Goal: Information Seeking & Learning: Learn about a topic

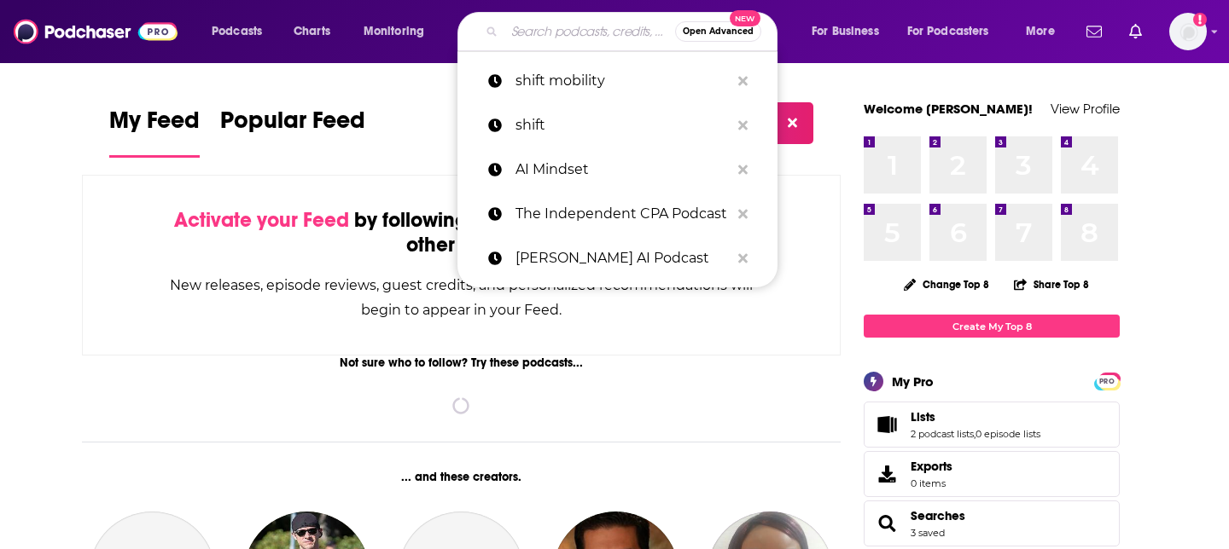
click at [570, 30] on input "Search podcasts, credits, & more..." at bounding box center [589, 31] width 171 height 27
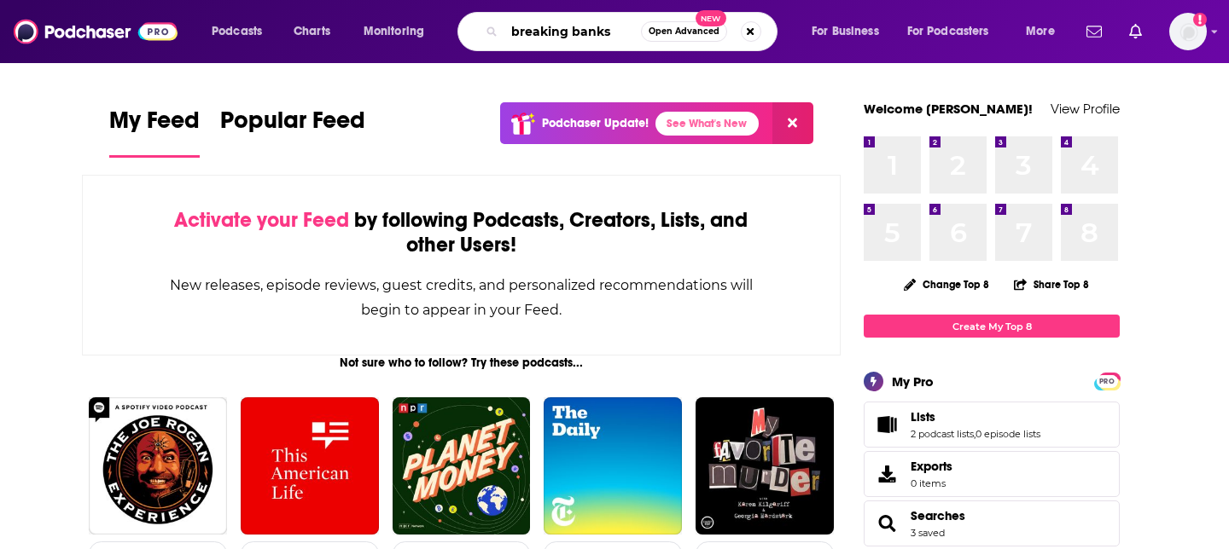
type input "breaking banks"
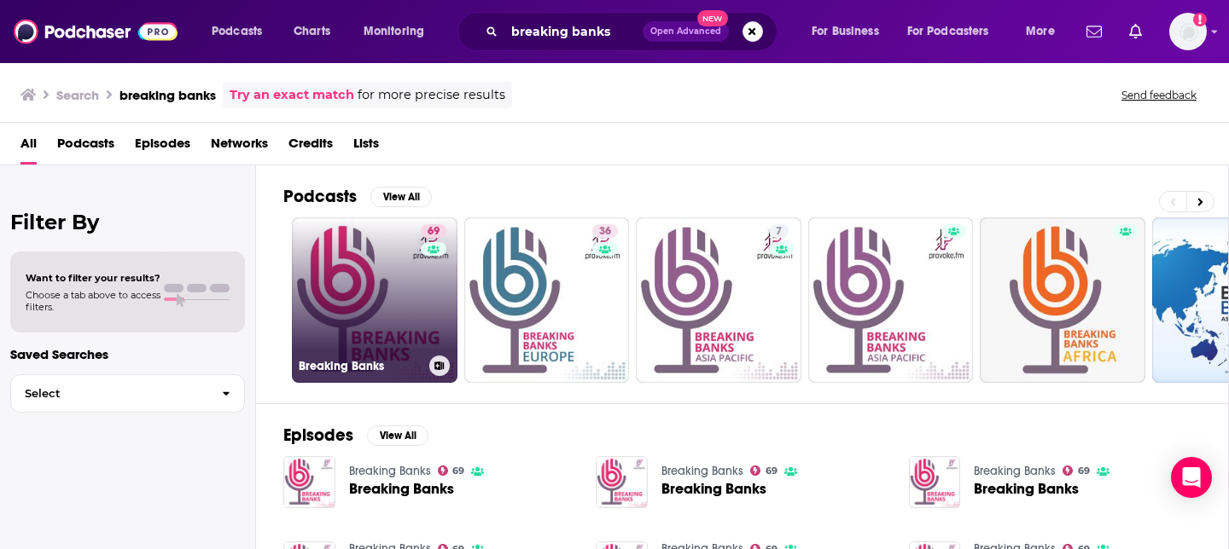
click at [337, 270] on link "69 Breaking Banks" at bounding box center [375, 301] width 166 height 166
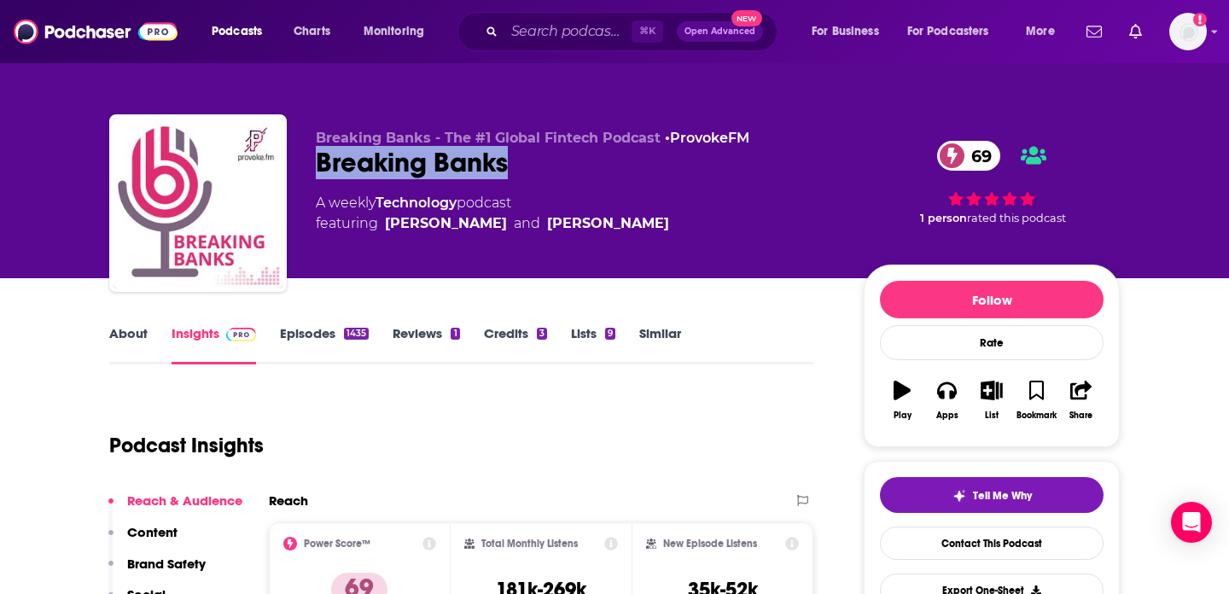
drag, startPoint x: 534, startPoint y: 170, endPoint x: 315, endPoint y: 166, distance: 219.3
click at [316, 166] on div "Breaking Banks 69" at bounding box center [576, 162] width 520 height 33
copy h2 "Breaking Banks"
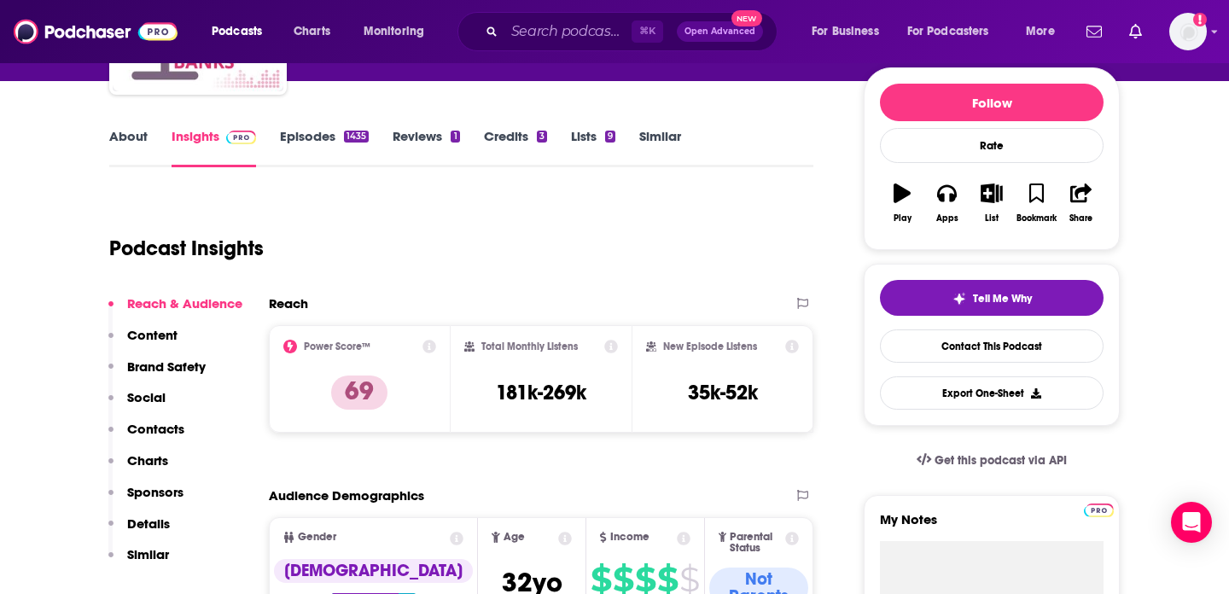
scroll to position [198, 0]
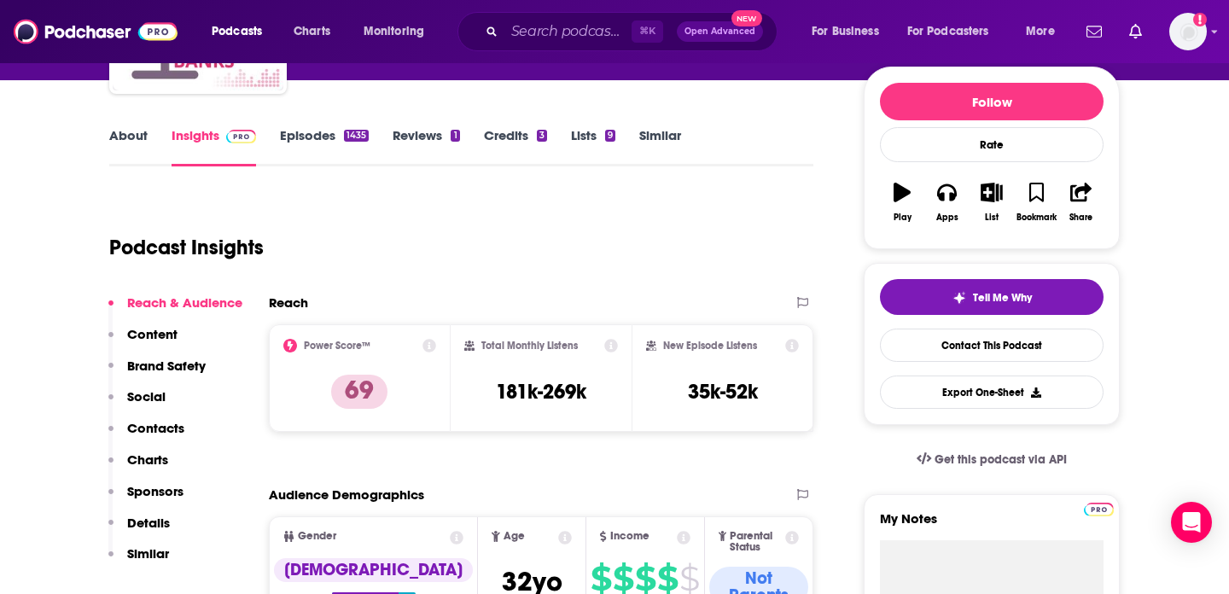
drag, startPoint x: 454, startPoint y: 413, endPoint x: 601, endPoint y: 394, distance: 147.9
click at [601, 394] on div "Total Monthly Listens 181k-269k" at bounding box center [541, 377] width 182 height 107
drag, startPoint x: 601, startPoint y: 394, endPoint x: 484, endPoint y: 392, distance: 116.9
click at [484, 392] on div "Total Monthly Listens 181k-269k" at bounding box center [541, 378] width 154 height 78
copy h3 "181k-269k"
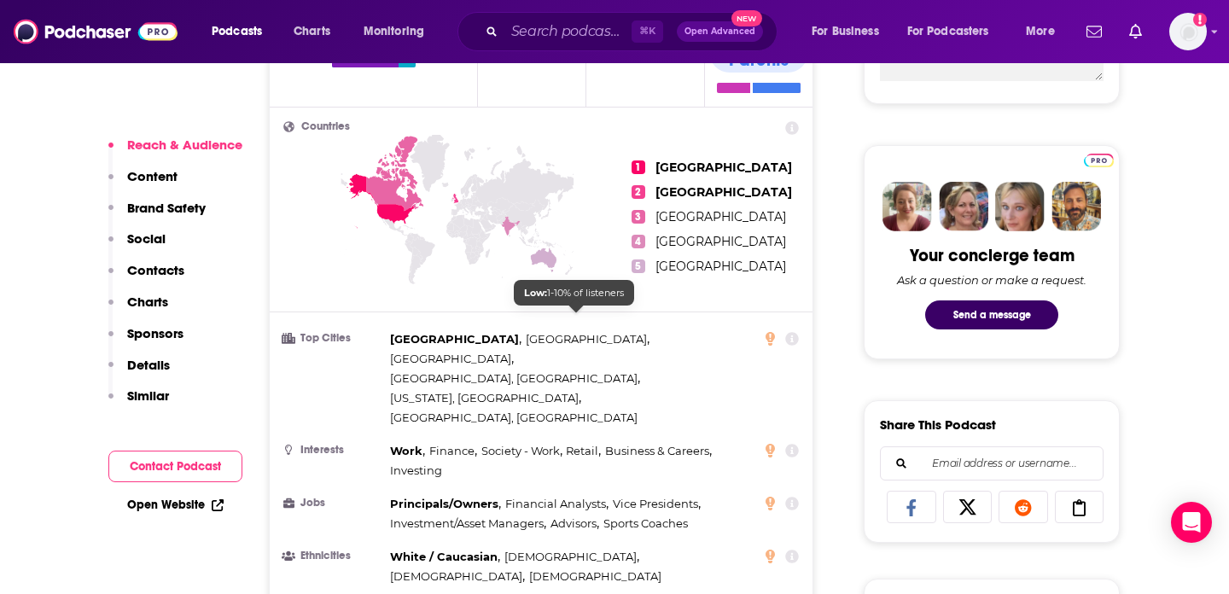
scroll to position [762, 0]
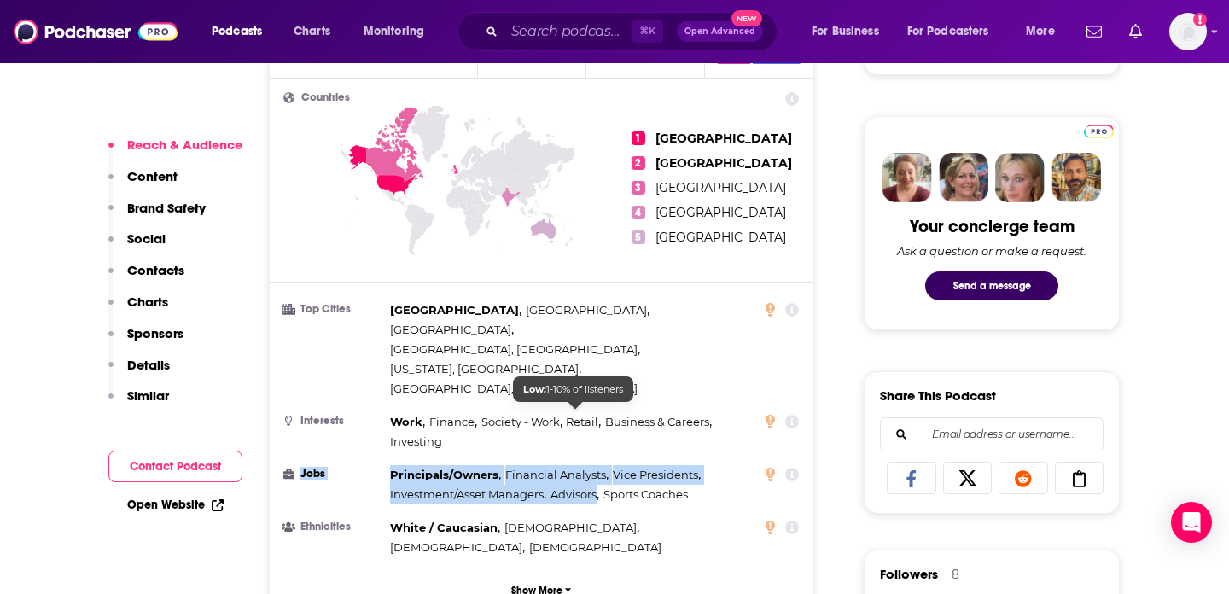
drag, startPoint x: 373, startPoint y: 397, endPoint x: 598, endPoint y: 416, distance: 226.1
click at [598, 465] on li "Jobs Principals/Owners , Financial Analysts , Vice Presidents , Investment/Asse…" at bounding box center [540, 484] width 515 height 39
copy li "Jobs Principals/Owners , Financial Analysts , Vice Presidents , Investment/Asse…"
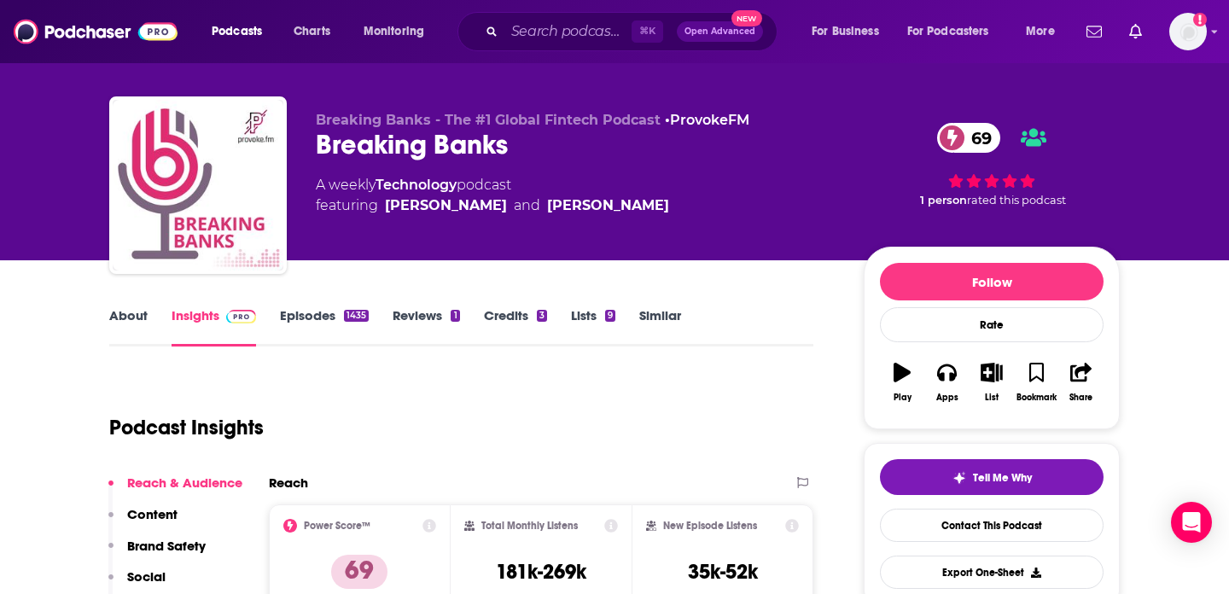
scroll to position [0, 0]
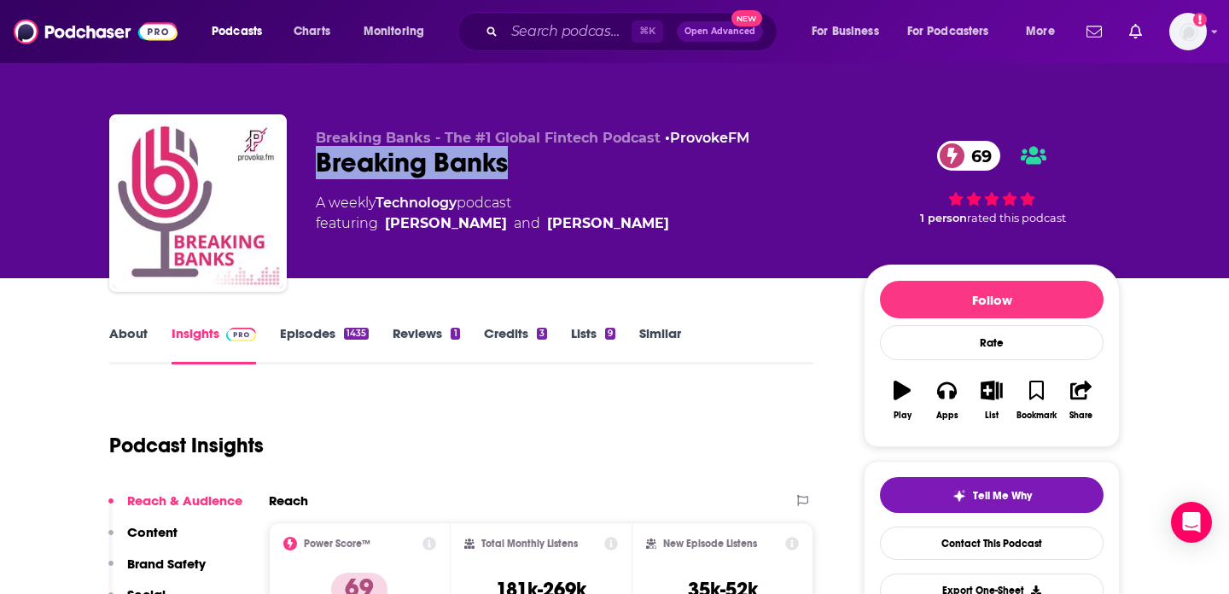
drag, startPoint x: 575, startPoint y: 177, endPoint x: 299, endPoint y: 177, distance: 276.4
click at [299, 177] on div "Breaking Banks - The #1 Global Fintech Podcast • ProvokeFM Breaking Banks 69 A …" at bounding box center [614, 206] width 1010 height 184
copy h2 "Breaking Banks"
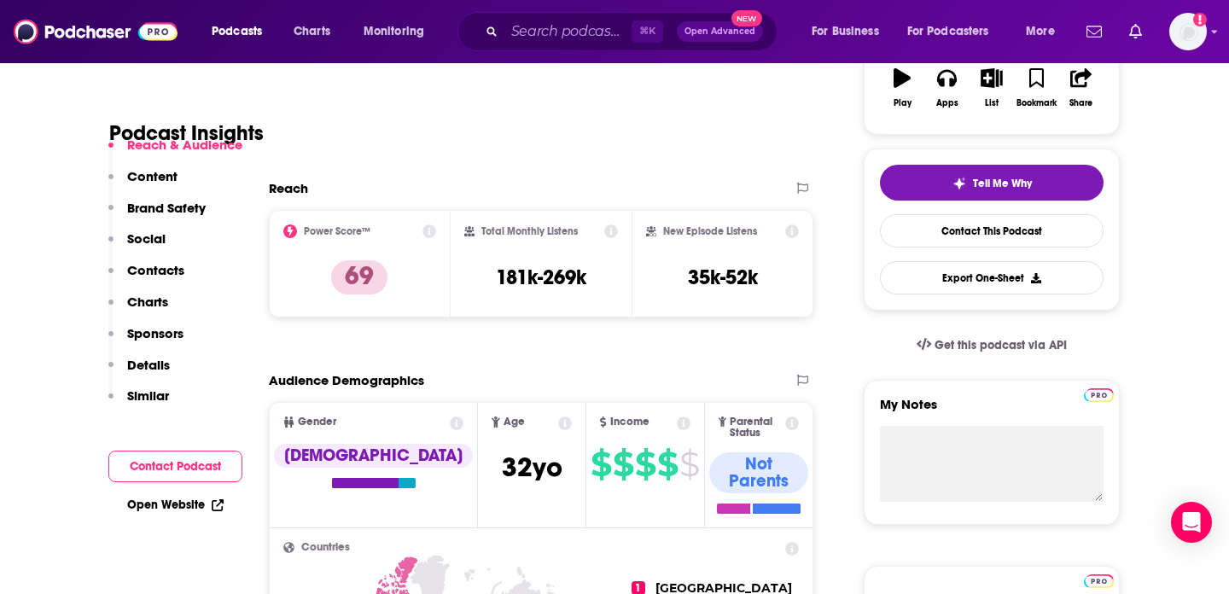
scroll to position [318, 0]
